Goal: Download file/media

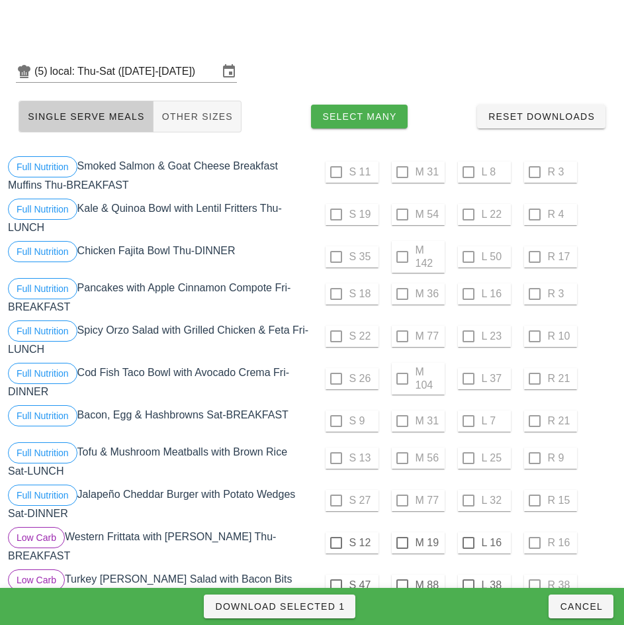
scroll to position [405, 0]
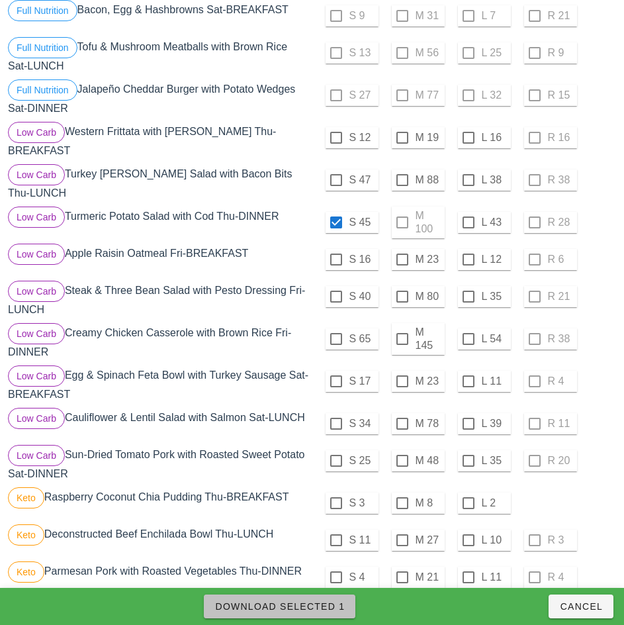
click at [307, 609] on span "Download Selected 1" at bounding box center [279, 606] width 130 height 11
checkbox input "false"
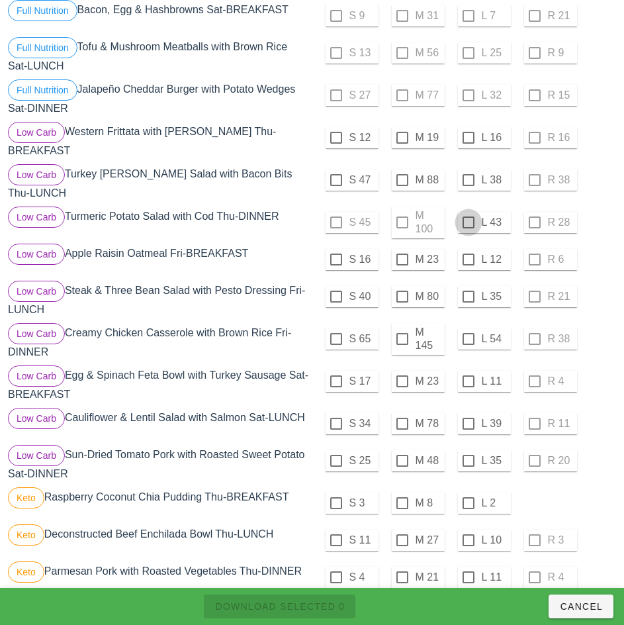
click at [468, 217] on div at bounding box center [468, 222] width 22 height 22
click at [319, 605] on span "Download Selected 1" at bounding box center [279, 606] width 130 height 11
checkbox input "false"
click at [402, 337] on div at bounding box center [402, 338] width 22 height 22
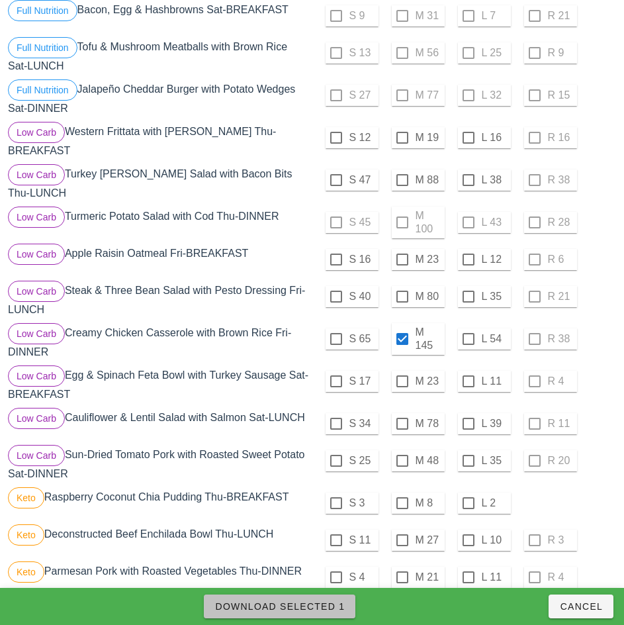
click at [324, 605] on span "Download Selected 1" at bounding box center [279, 606] width 130 height 11
checkbox input "false"
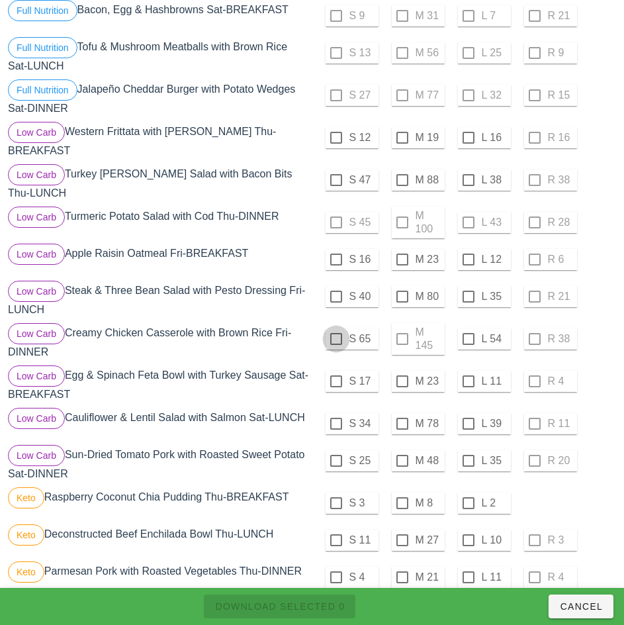
click at [335, 333] on div at bounding box center [336, 338] width 22 height 22
click at [322, 605] on span "Download Selected 1" at bounding box center [279, 606] width 130 height 11
checkbox input "false"
click at [468, 333] on div at bounding box center [468, 338] width 22 height 22
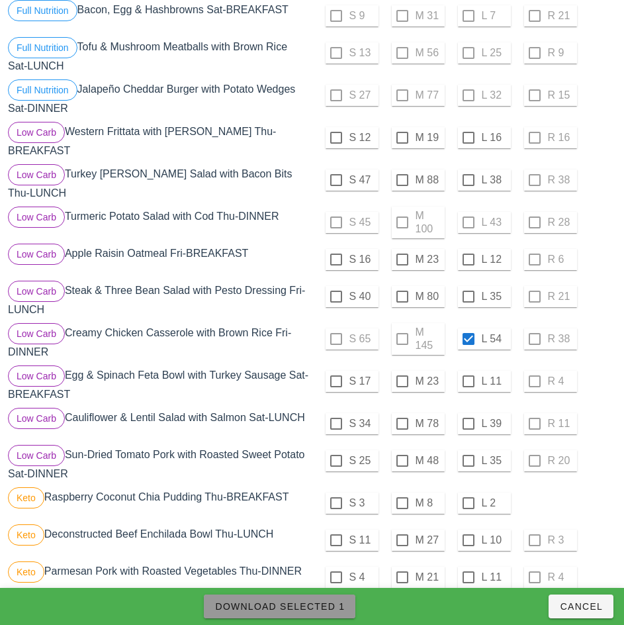
click at [334, 605] on span "Download Selected 1" at bounding box center [279, 606] width 130 height 11
checkbox input "false"
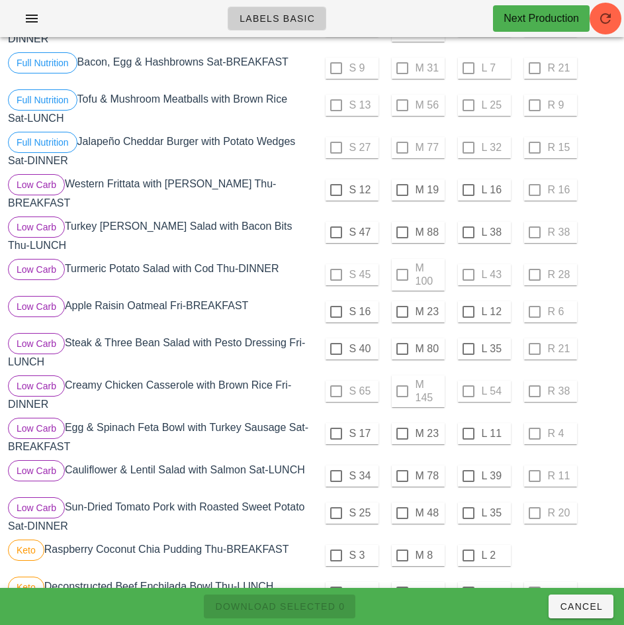
scroll to position [0, 0]
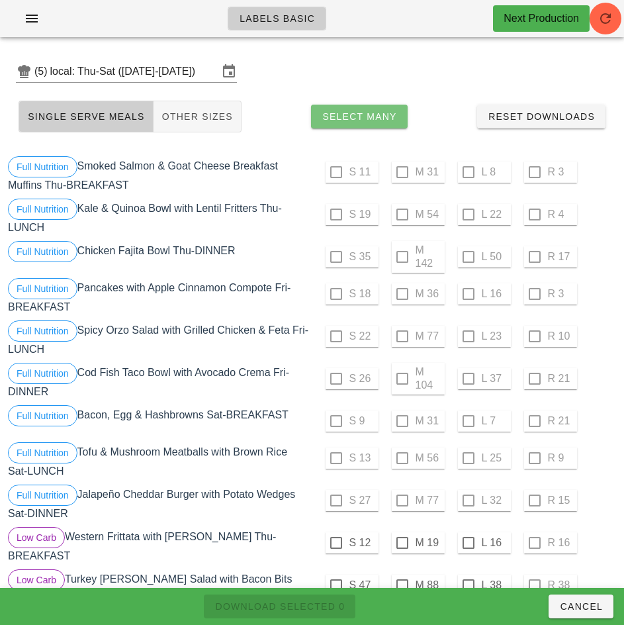
click at [365, 114] on span "Select Many" at bounding box center [359, 116] width 75 height 11
